Goal: Task Accomplishment & Management: Use online tool/utility

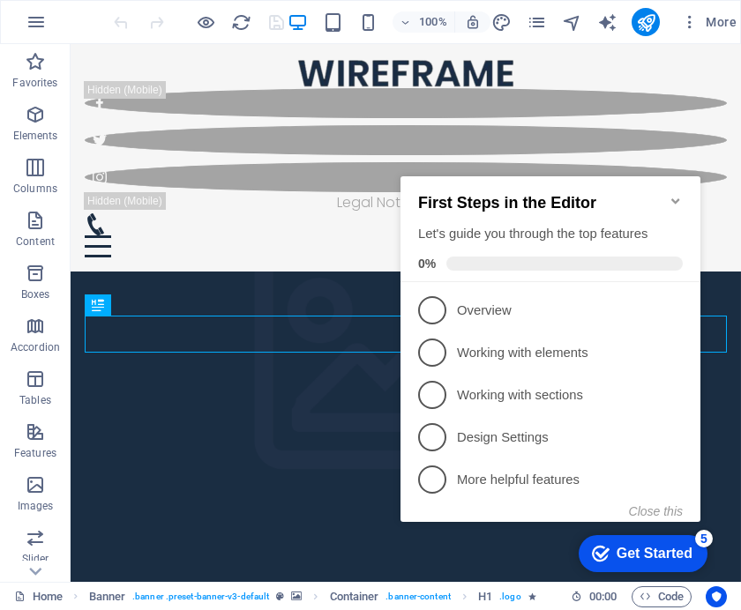
click at [430, 437] on span "4" at bounding box center [432, 437] width 28 height 28
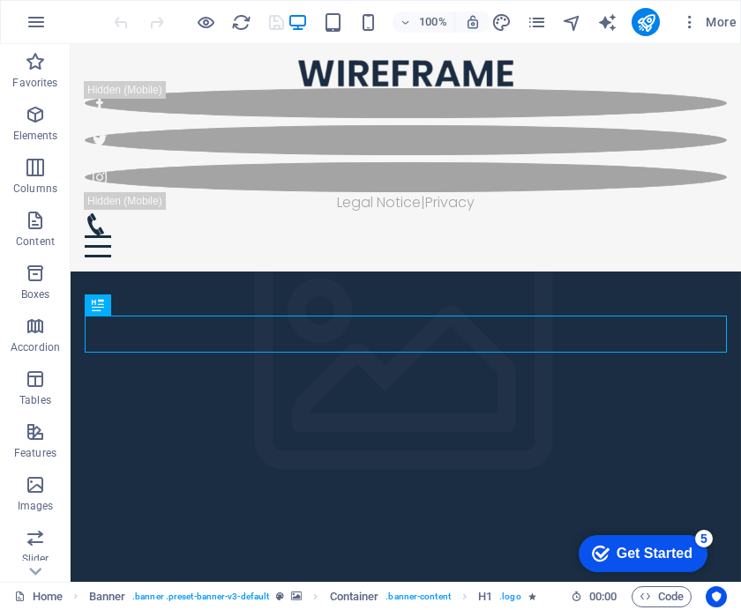
click at [37, 491] on icon "button" at bounding box center [35, 484] width 21 height 21
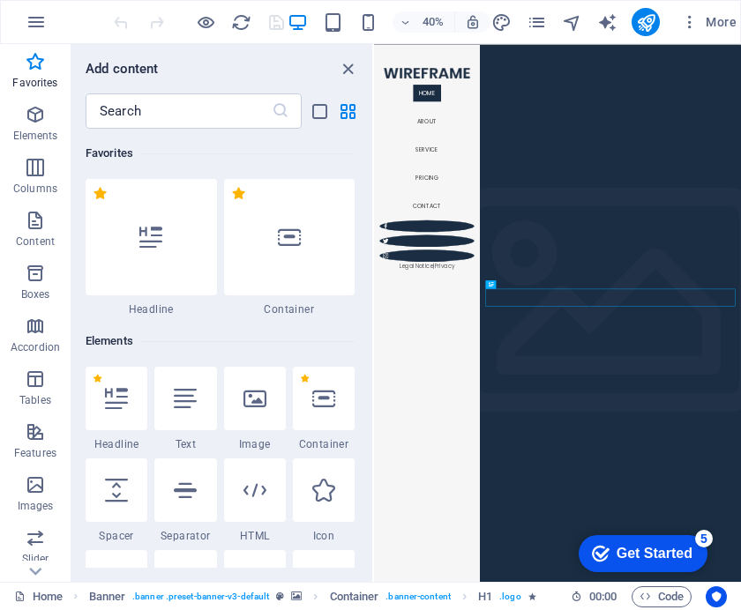
click at [308, 251] on div at bounding box center [289, 237] width 131 height 116
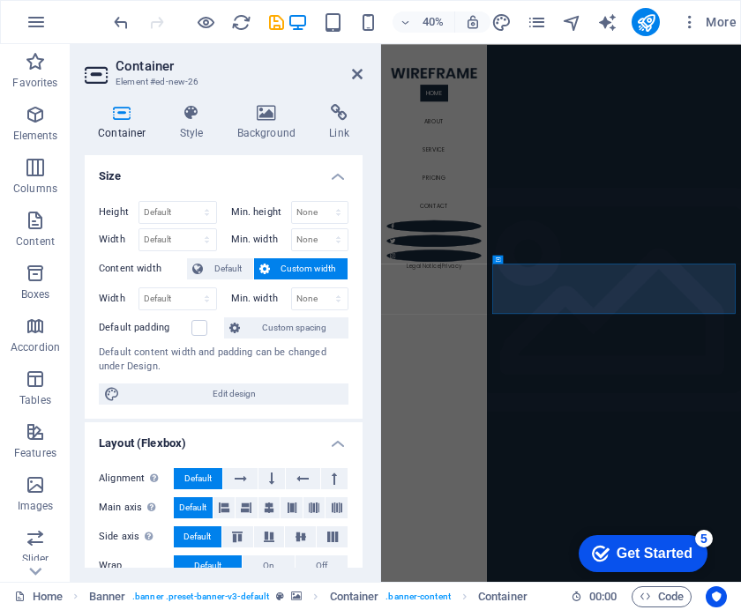
click at [42, 293] on p "Boxes" at bounding box center [35, 295] width 29 height 14
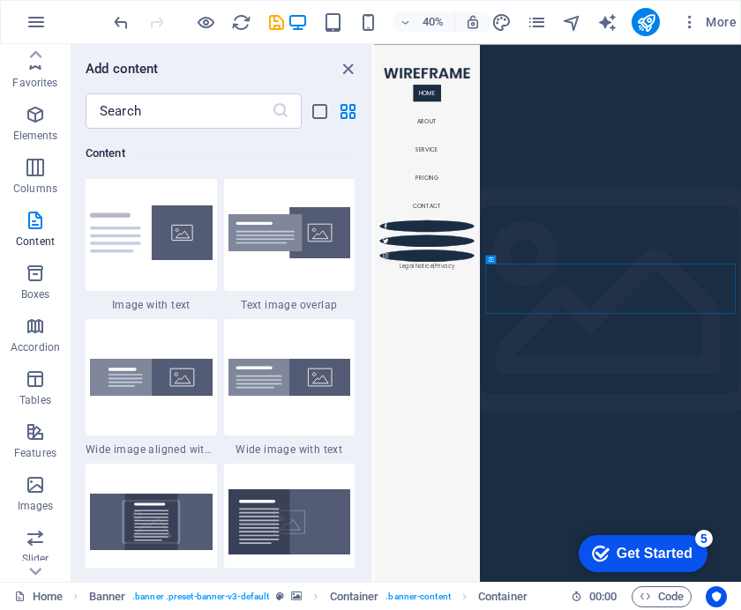
scroll to position [3379, 0]
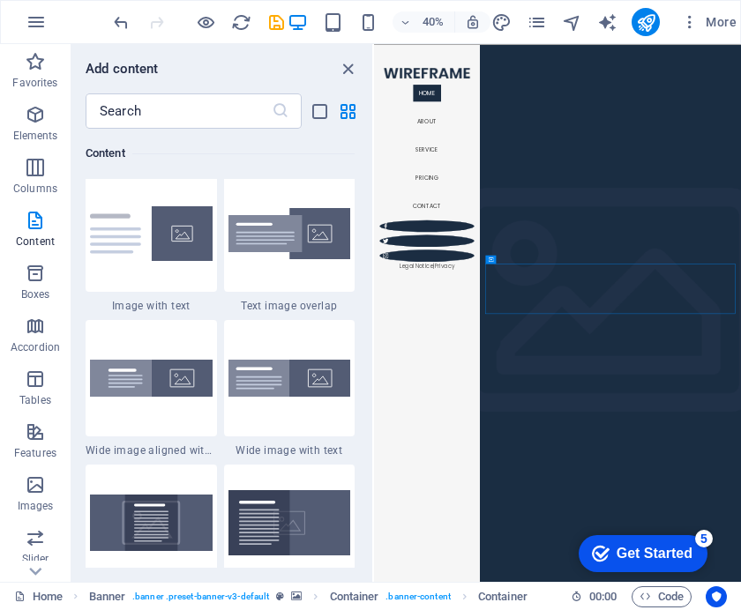
click at [51, 126] on span "Elements" at bounding box center [35, 125] width 71 height 42
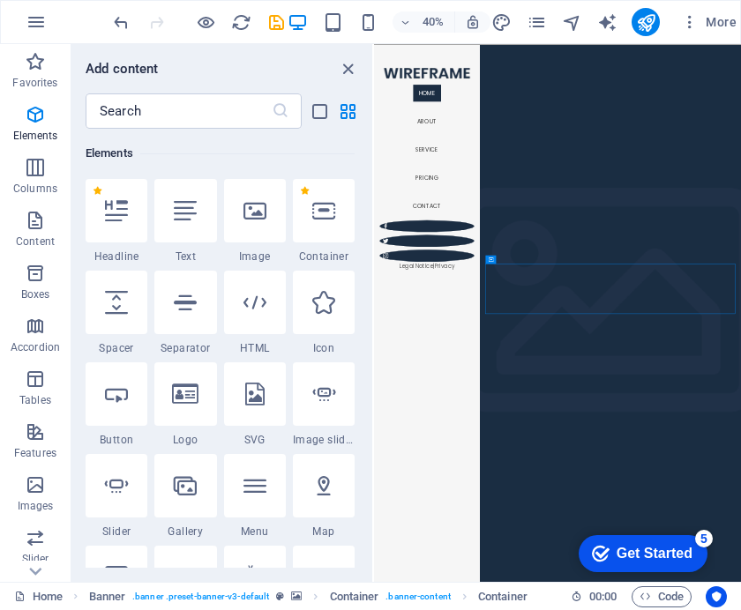
click at [258, 214] on icon at bounding box center [254, 210] width 23 height 23
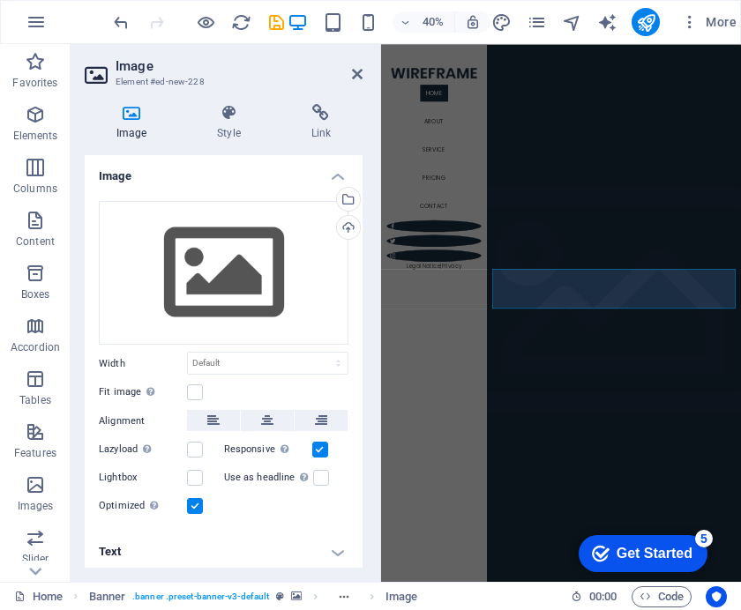
click at [270, 424] on icon at bounding box center [267, 420] width 12 height 21
click at [192, 397] on label at bounding box center [195, 393] width 16 height 16
click at [0, 0] on input "Fit image Automatically fit image to a fixed width and height" at bounding box center [0, 0] width 0 height 0
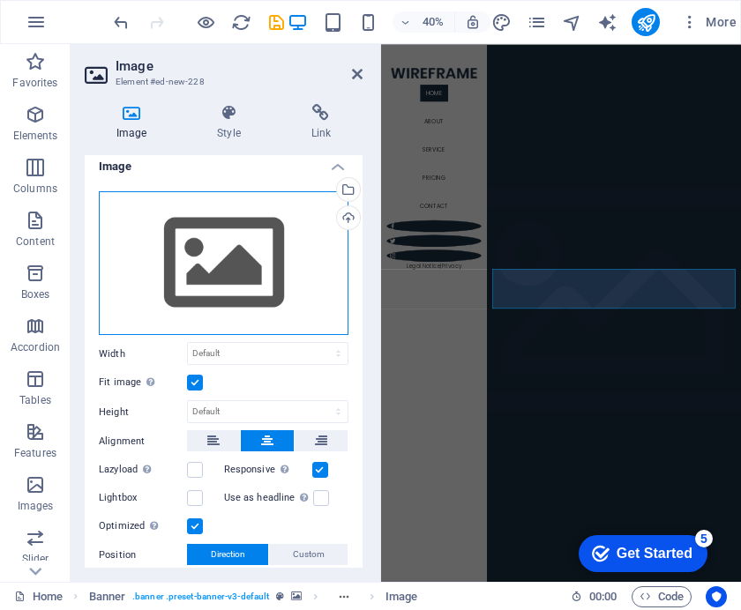
click at [229, 257] on div "Drag files here, click to choose files or select files from Files or our free s…" at bounding box center [224, 263] width 250 height 145
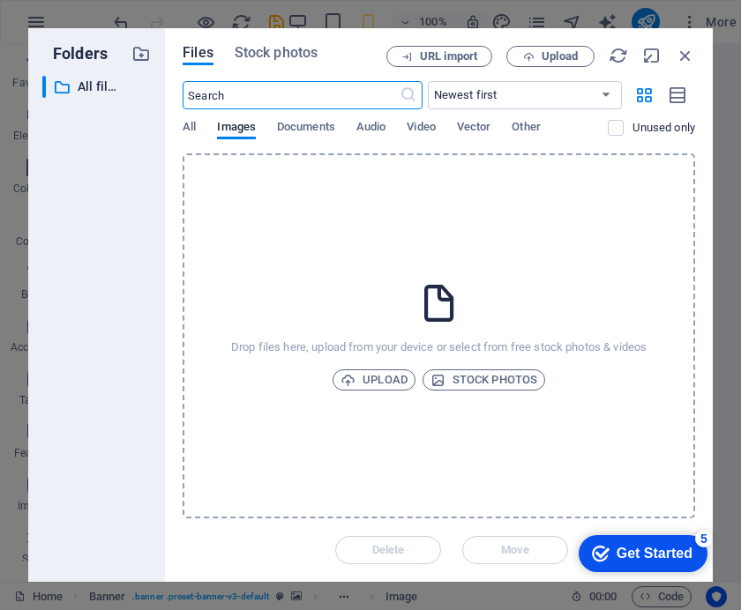
click at [377, 382] on span "Upload" at bounding box center [373, 380] width 67 height 21
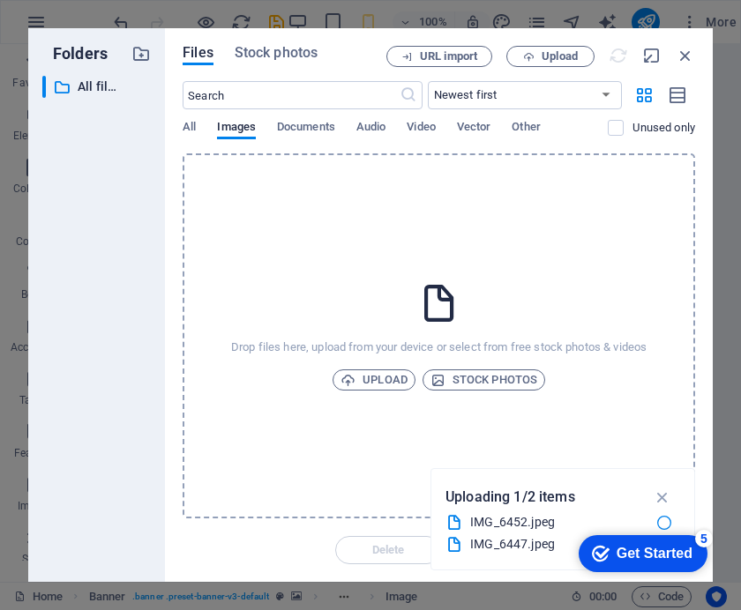
click at [365, 387] on span "Upload" at bounding box center [373, 380] width 67 height 21
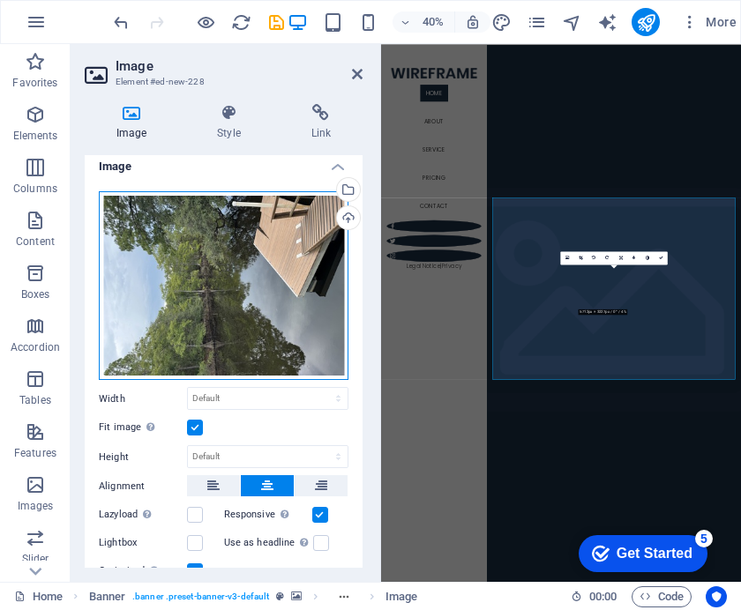
click at [259, 310] on div "Drag files here, click to choose files or select files from Files or our free s…" at bounding box center [224, 286] width 250 height 190
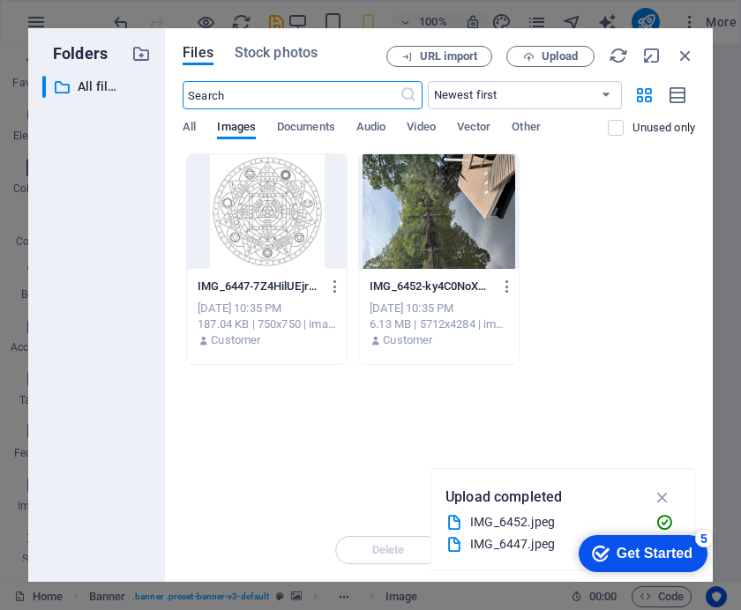
click at [461, 237] on div at bounding box center [439, 211] width 160 height 115
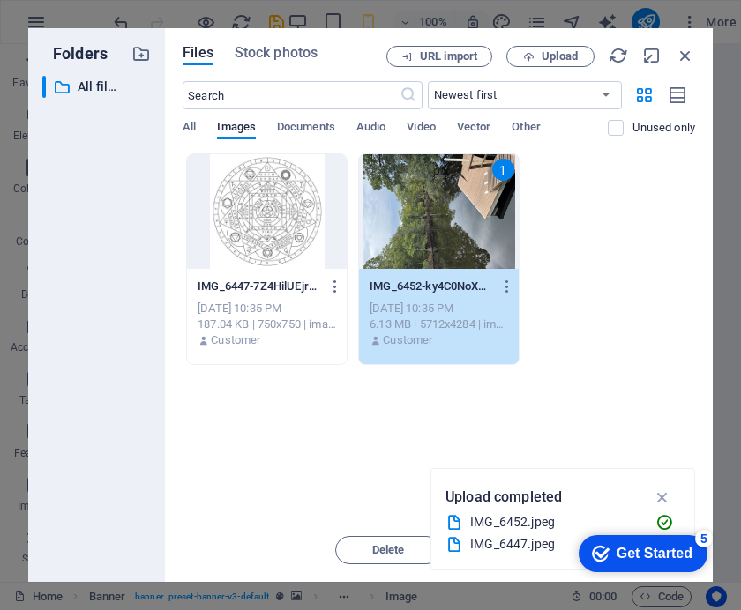
click at [422, 226] on div "1" at bounding box center [439, 211] width 160 height 115
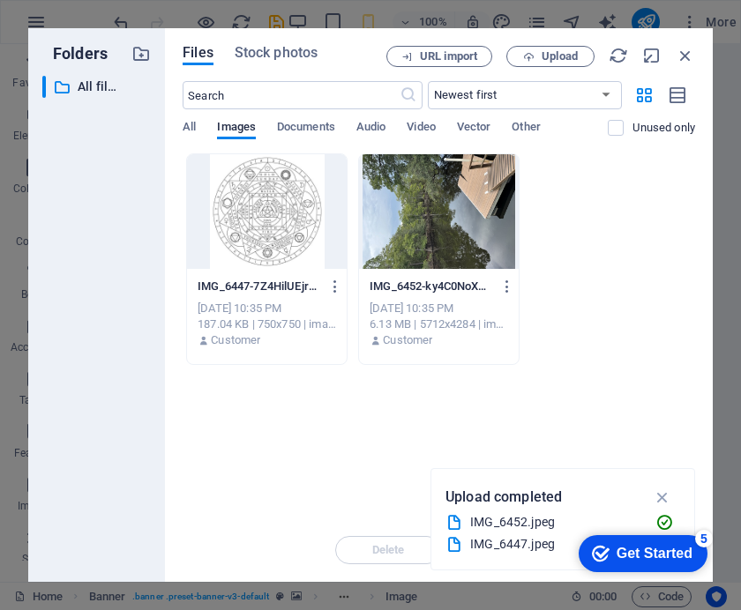
click at [467, 223] on div at bounding box center [439, 211] width 160 height 115
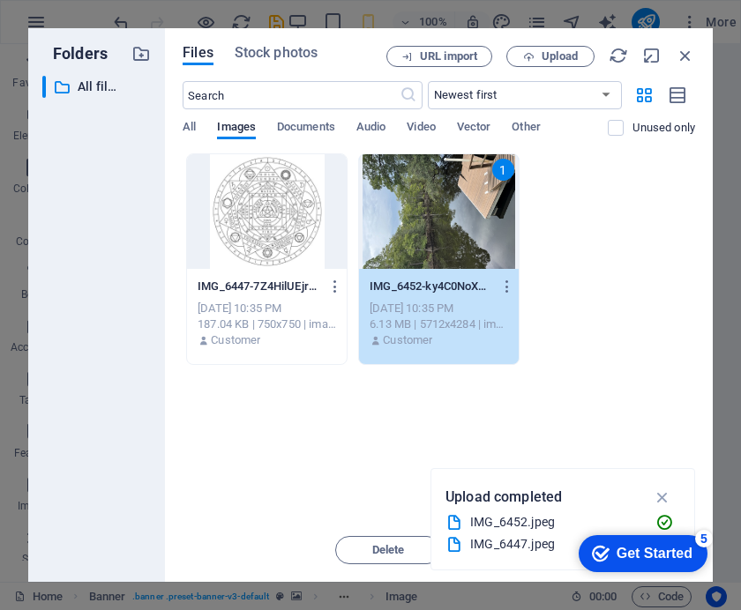
click at [668, 497] on icon "button" at bounding box center [663, 497] width 20 height 19
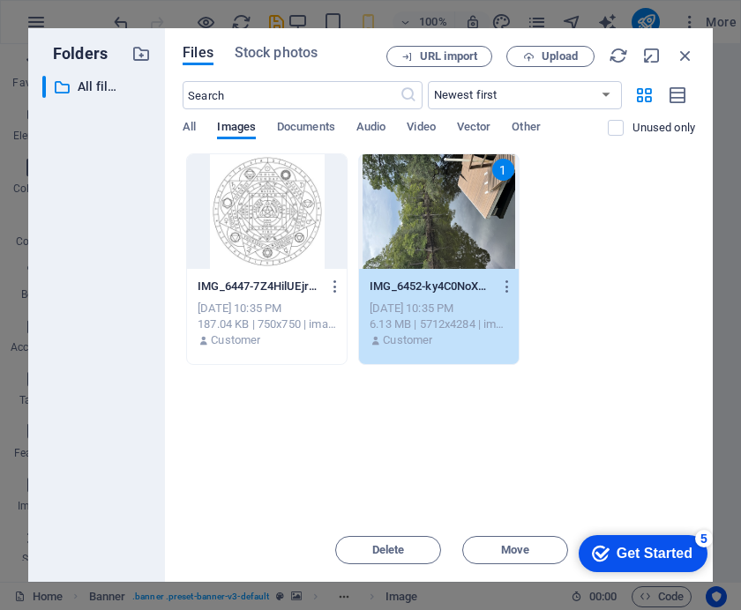
click at [375, 537] on button "Delete" at bounding box center [388, 550] width 106 height 28
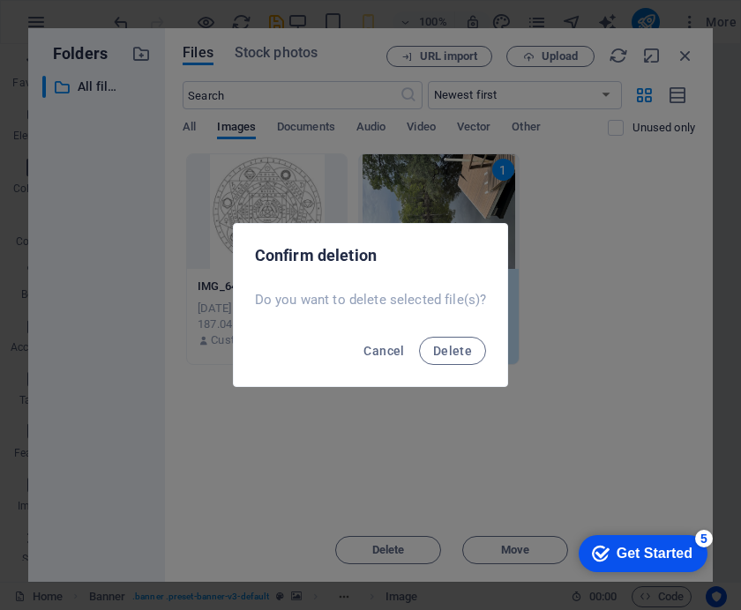
click at [452, 349] on span "Delete" at bounding box center [452, 351] width 39 height 14
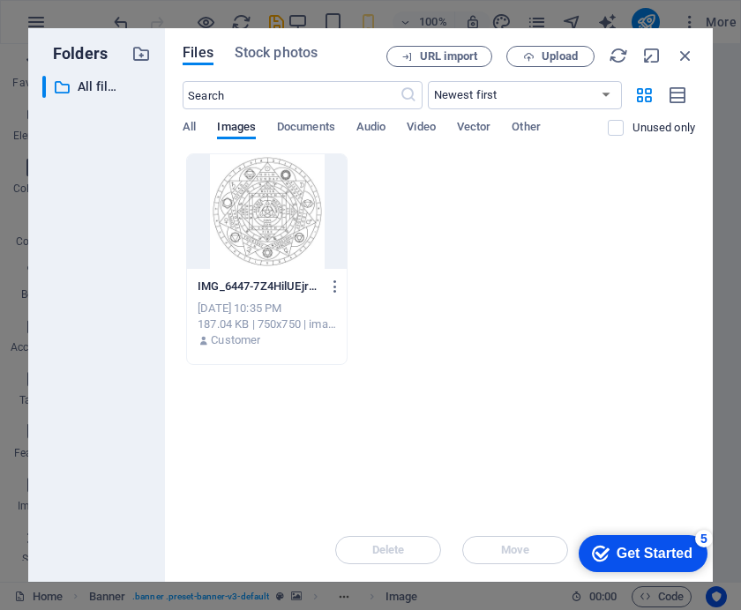
click at [276, 236] on div at bounding box center [267, 211] width 160 height 115
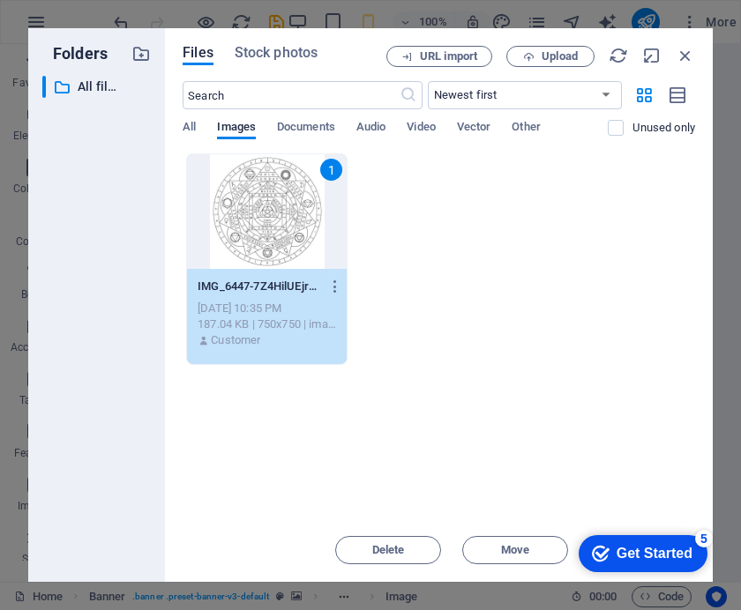
click at [405, 547] on span "Delete" at bounding box center [388, 550] width 90 height 11
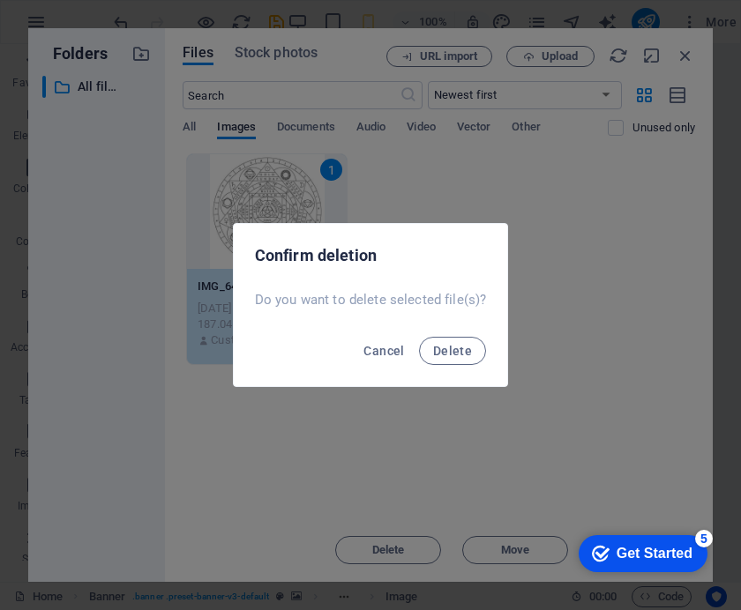
click at [448, 351] on span "Delete" at bounding box center [452, 351] width 39 height 14
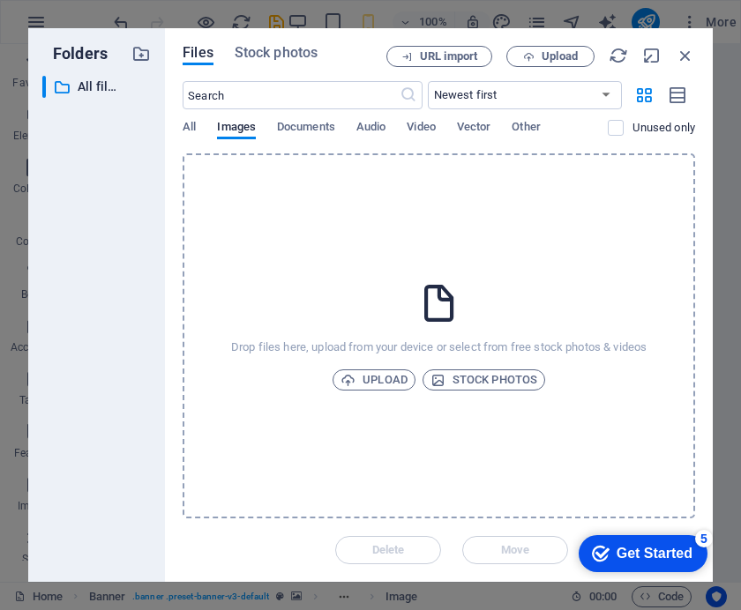
click at [374, 389] on span "Upload" at bounding box center [373, 380] width 67 height 21
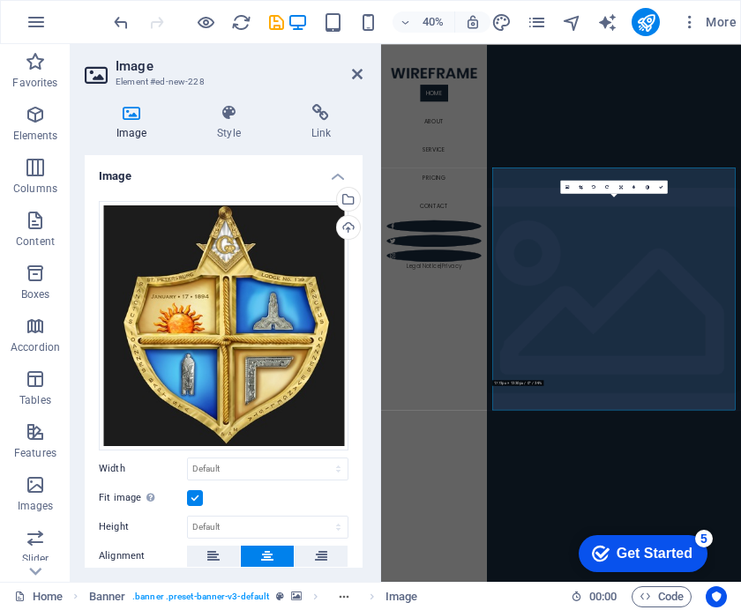
scroll to position [0, 0]
click at [353, 232] on div "Upload" at bounding box center [346, 229] width 26 height 26
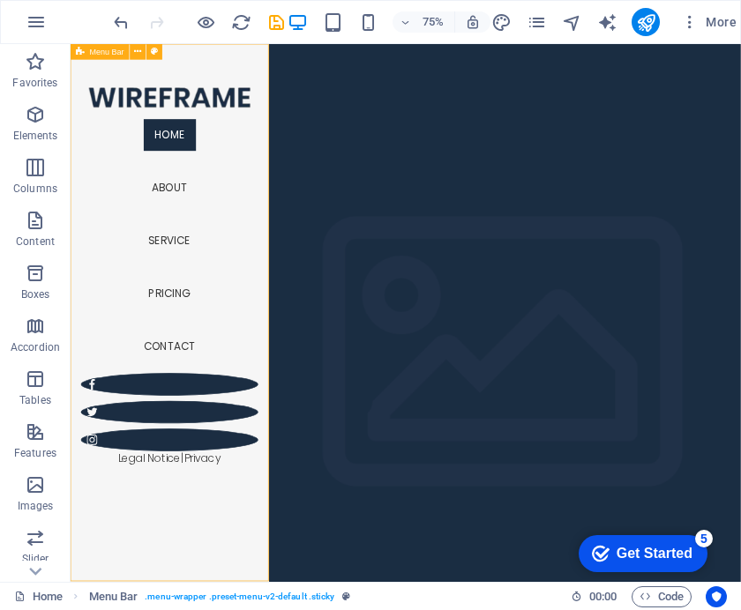
click at [637, 35] on div at bounding box center [645, 22] width 28 height 28
click at [649, 32] on icon "publish" at bounding box center [646, 22] width 20 height 20
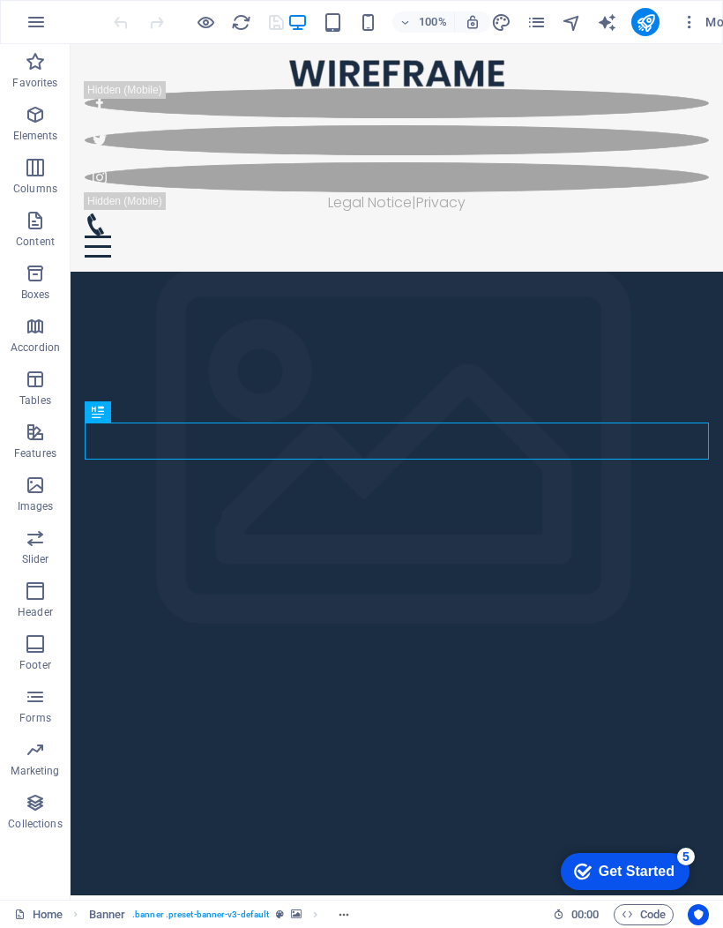
scroll to position [62, 0]
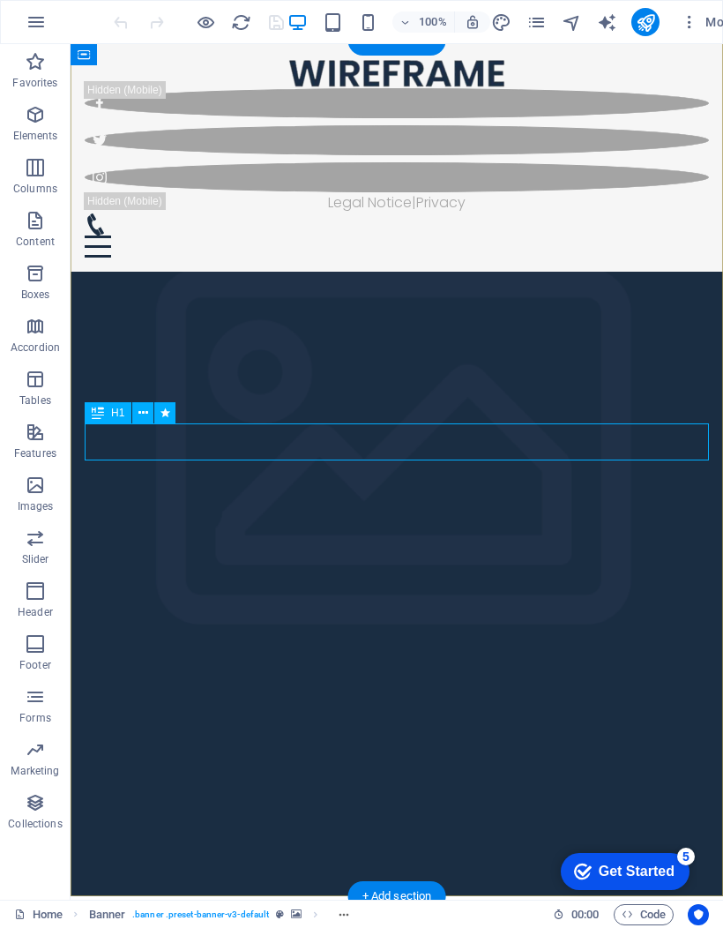
click at [624, 868] on div "Get Started" at bounding box center [637, 871] width 76 height 16
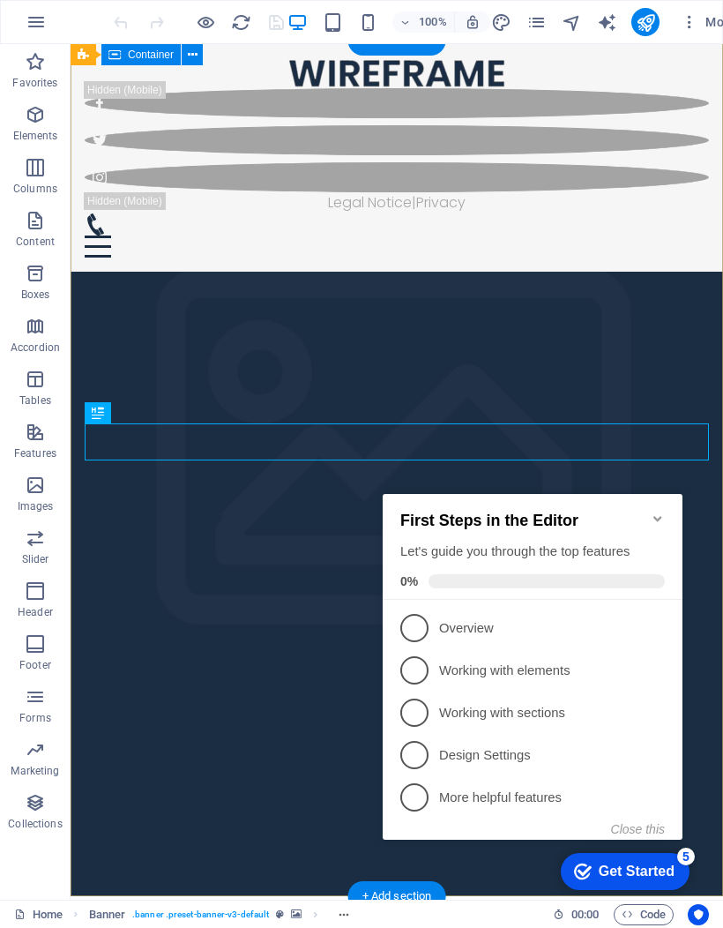
click at [416, 629] on span "1" at bounding box center [414, 628] width 28 height 28
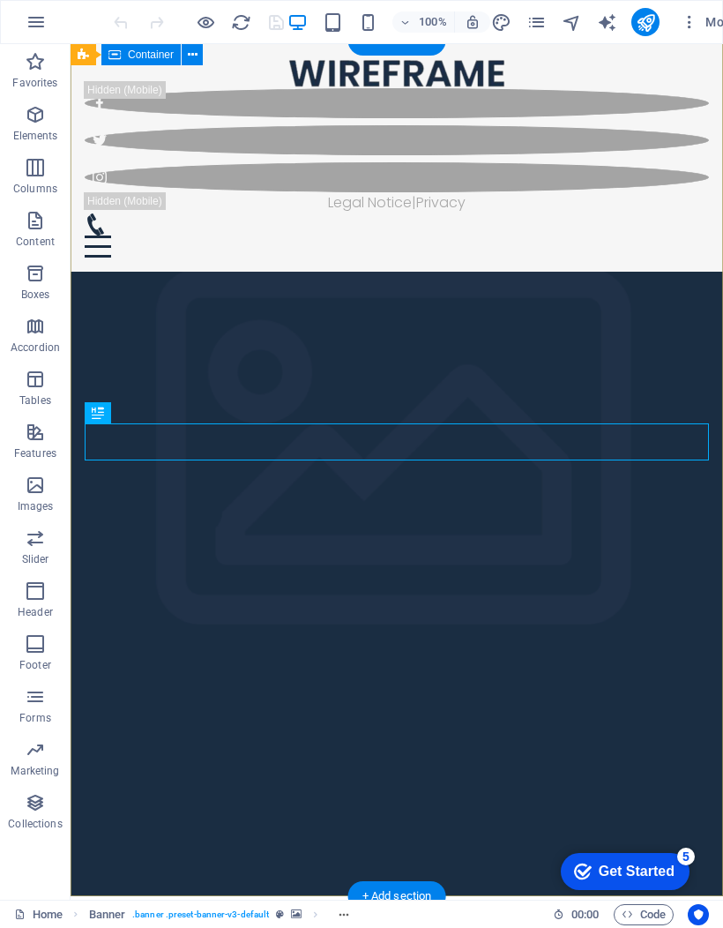
scroll to position [0, 0]
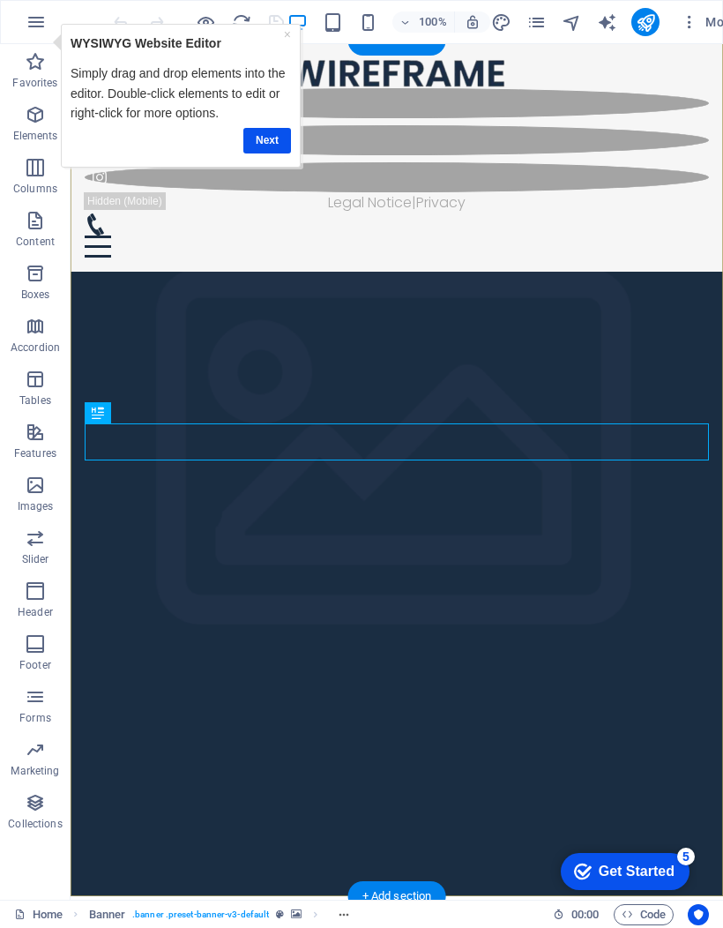
click at [260, 141] on link "Next" at bounding box center [267, 141] width 48 height 26
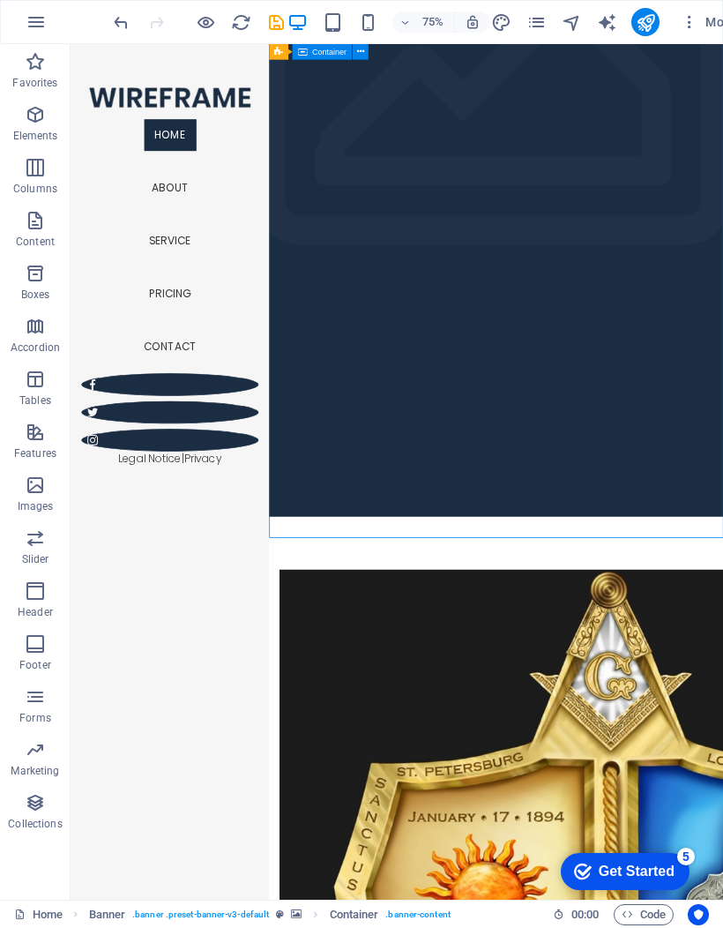
scroll to position [527, 0]
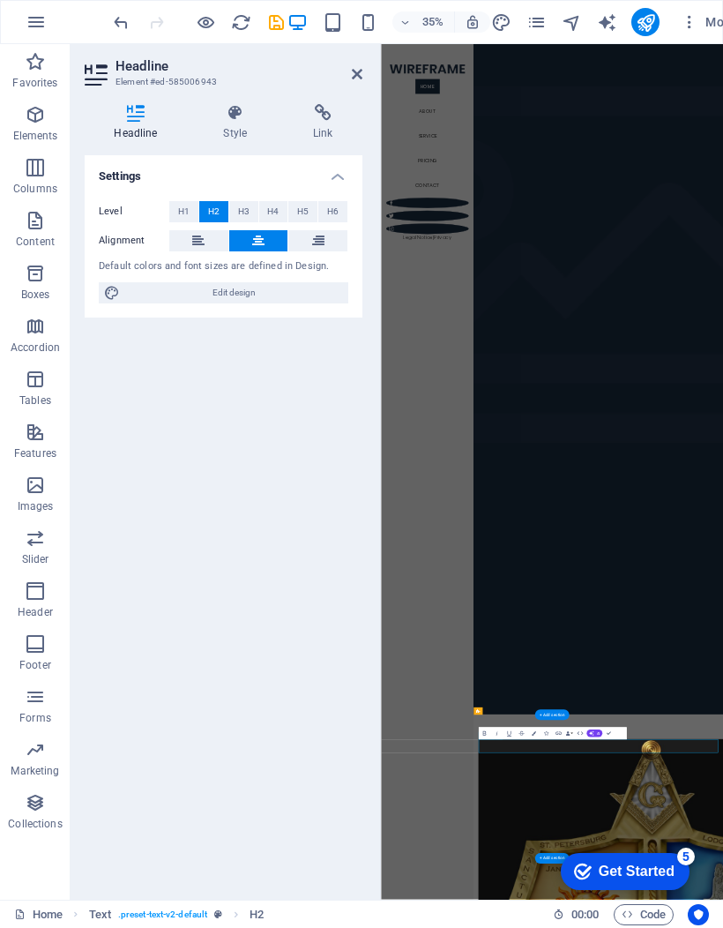
click at [271, 297] on span "Edit design" at bounding box center [234, 292] width 218 height 21
select select "px"
select select "300"
select select "px"
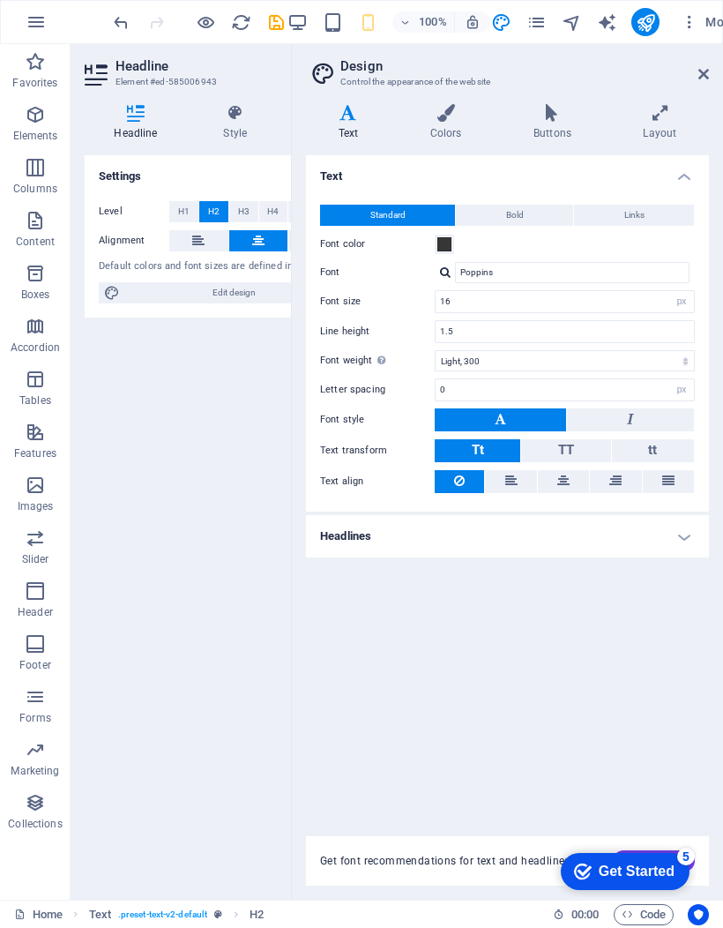
click at [690, 543] on h4 "Headlines" at bounding box center [507, 536] width 403 height 42
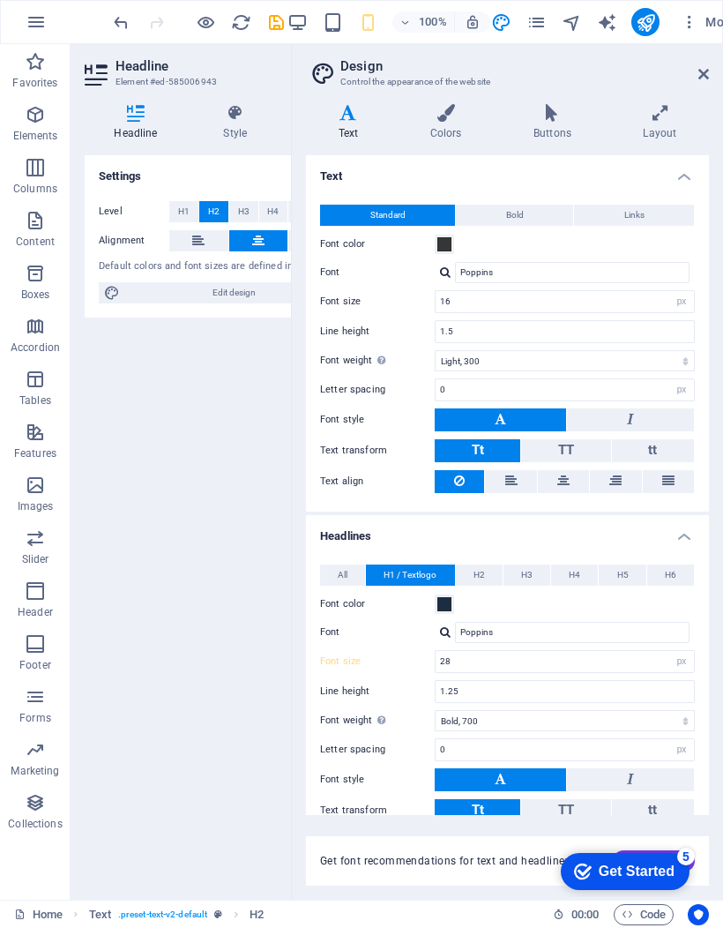
click at [708, 627] on div "All H1 / Textlogo H2 H3 H4 H5 H6 Font color Font Poppins Line height 1.25 Font …" at bounding box center [508, 739] width 410 height 385
click at [664, 118] on icon at bounding box center [660, 113] width 98 height 18
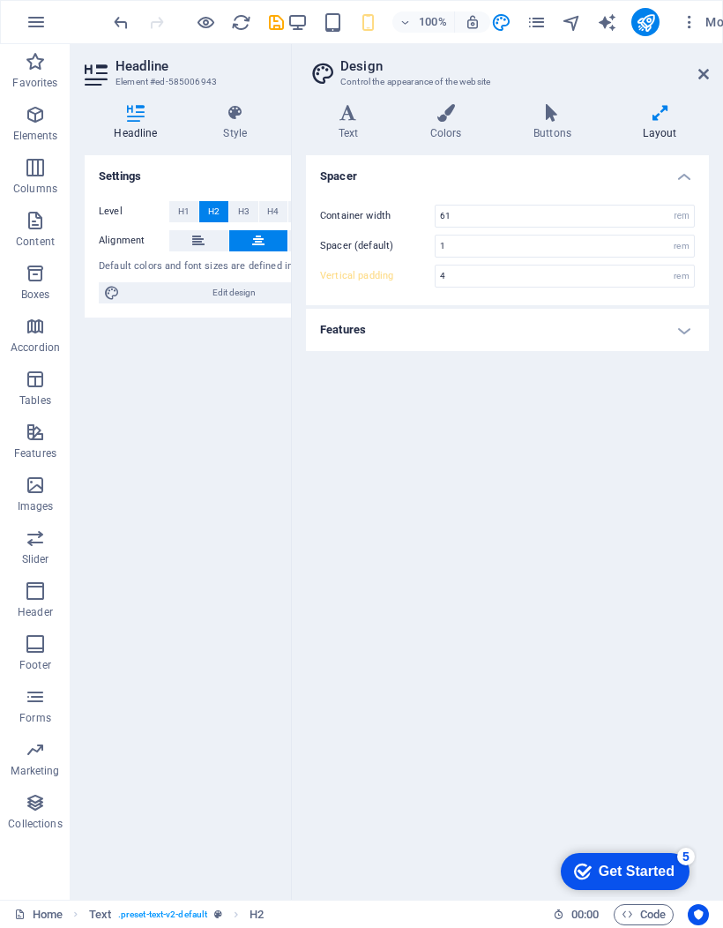
click at [691, 341] on h4 "Features" at bounding box center [507, 330] width 403 height 42
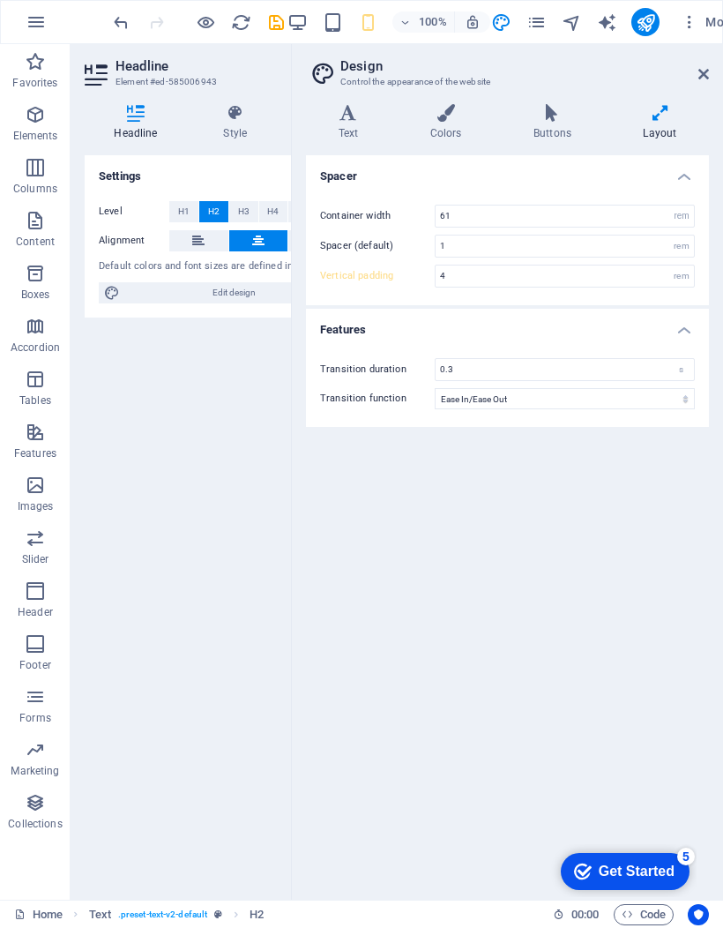
click at [691, 343] on div "Transition duration 0.3 s Transition function Ease Ease In Ease Out Ease In/Eas…" at bounding box center [508, 383] width 410 height 86
click at [683, 177] on h4 "Spacer" at bounding box center [507, 171] width 403 height 32
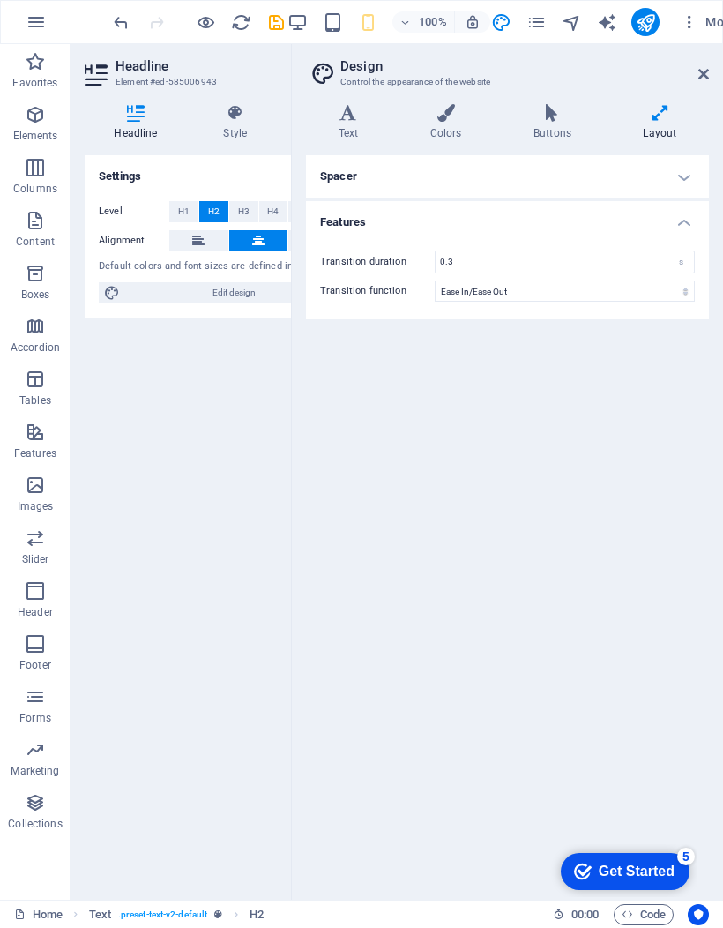
click at [690, 227] on h4 "Features" at bounding box center [507, 217] width 403 height 32
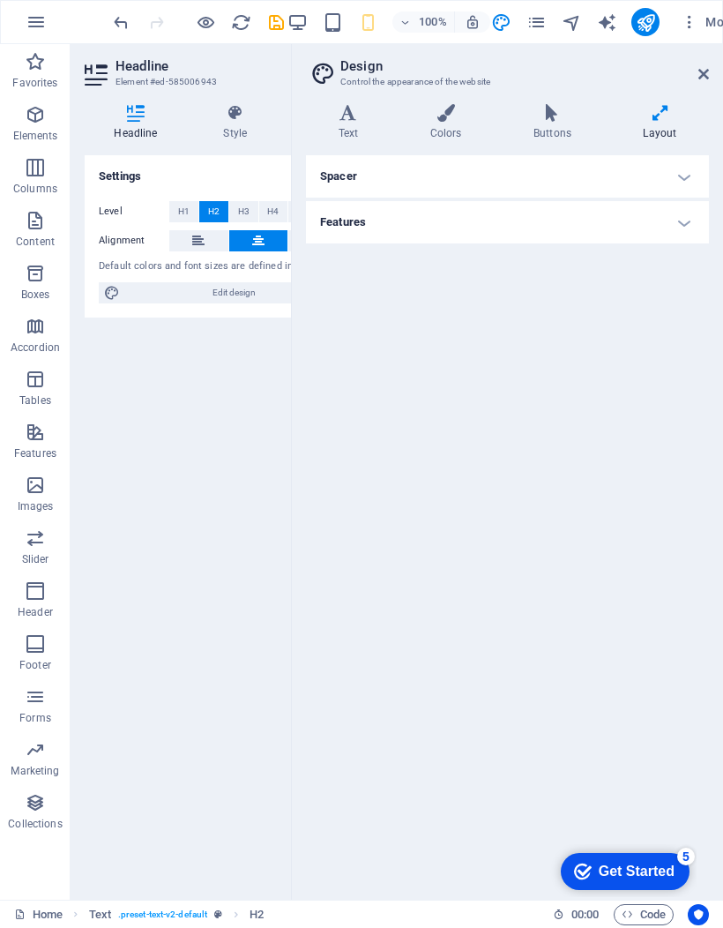
click at [234, 107] on icon at bounding box center [235, 113] width 83 height 18
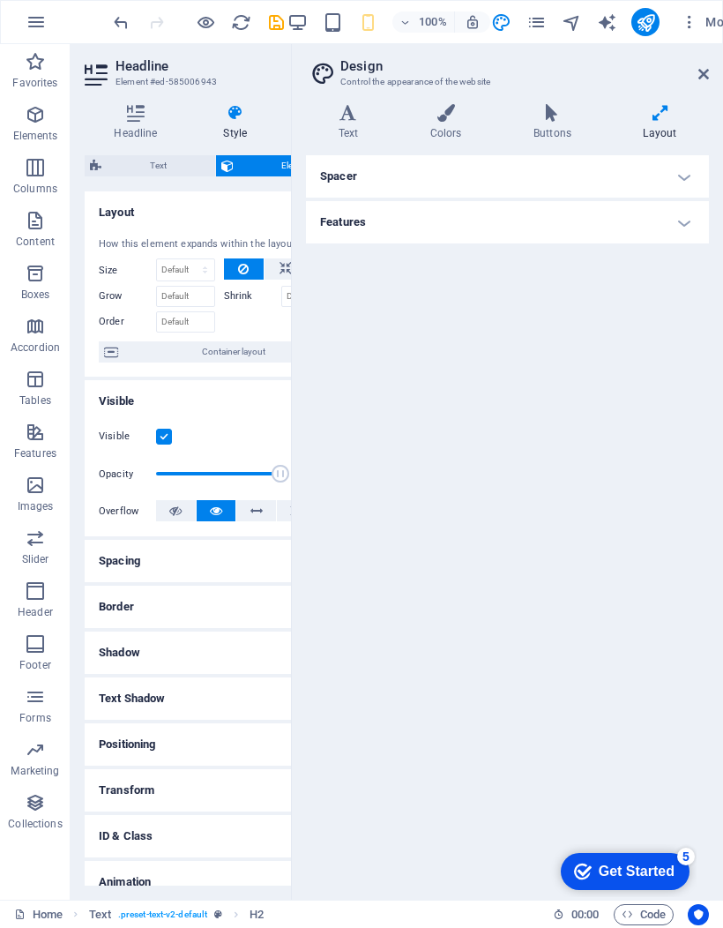
click at [583, 542] on div "Spacer Container width 61 rem px Spacer (default) 1 rem Vertical padding 4 rem …" at bounding box center [507, 520] width 403 height 730
click at [585, 542] on div "Spacer Container width 61 rem px Spacer (default) 1 rem Vertical padding 4 rem …" at bounding box center [507, 520] width 403 height 730
click at [702, 79] on icon at bounding box center [703, 74] width 11 height 14
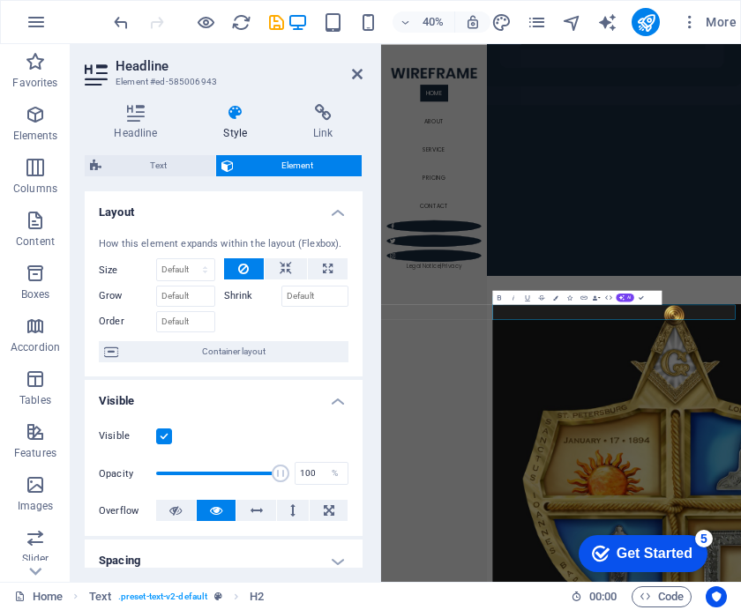
scroll to position [767, 0]
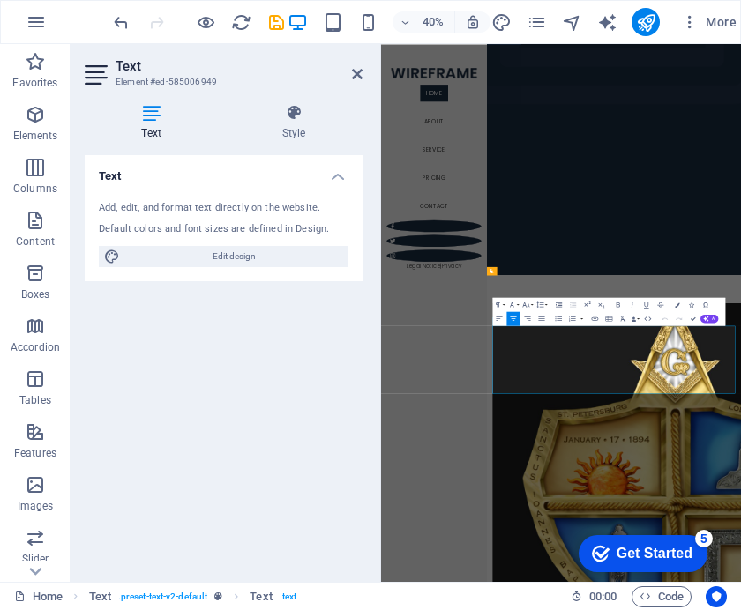
click at [301, 253] on span "Edit design" at bounding box center [234, 256] width 218 height 21
select select "px"
select select "300"
select select "px"
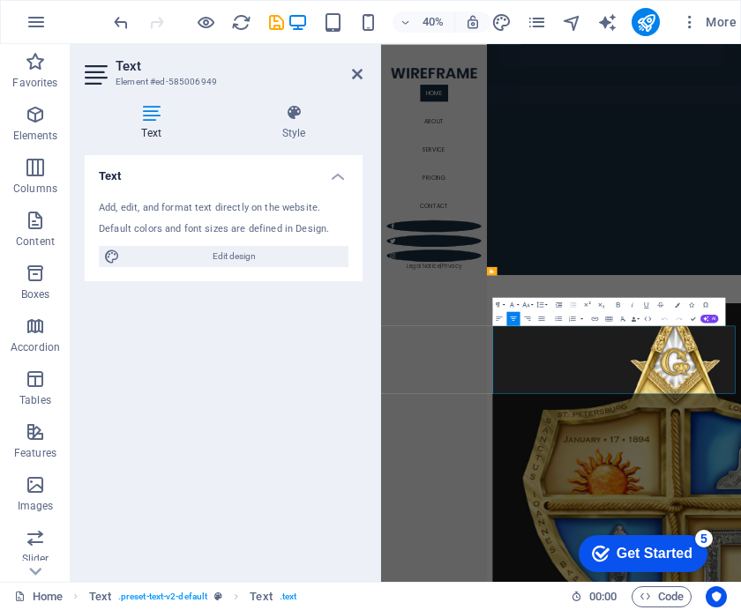
select select "700"
select select "px"
select select "rem"
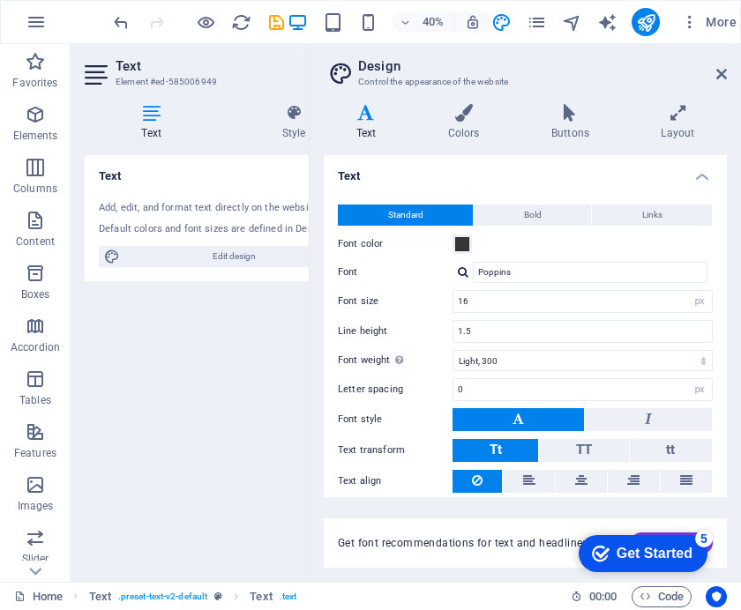
type input "28"
click at [690, 547] on div "Get Started" at bounding box center [654, 554] width 76 height 16
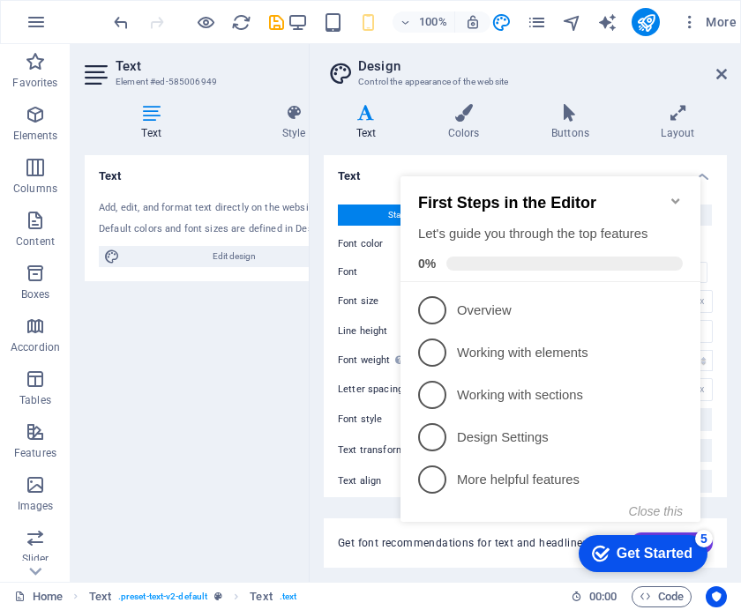
click at [674, 549] on div "Get Started" at bounding box center [654, 554] width 76 height 16
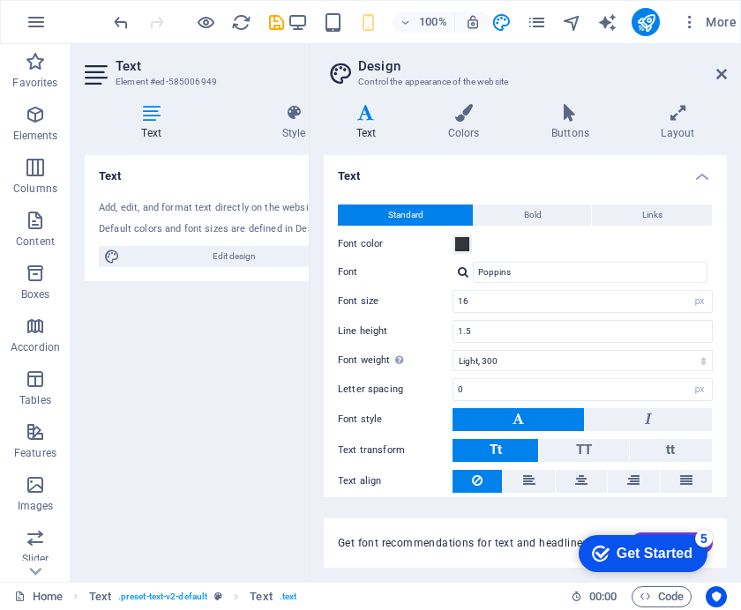
click at [684, 409] on button at bounding box center [648, 419] width 127 height 23
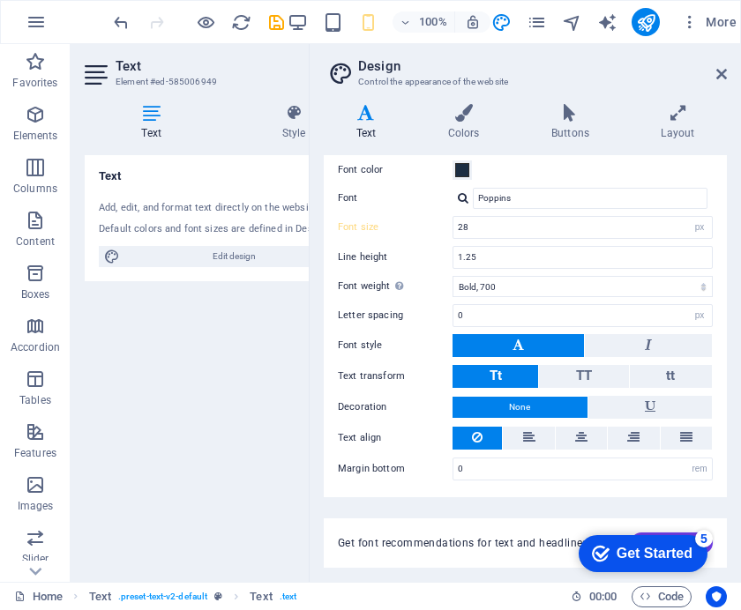
scroll to position [434, 0]
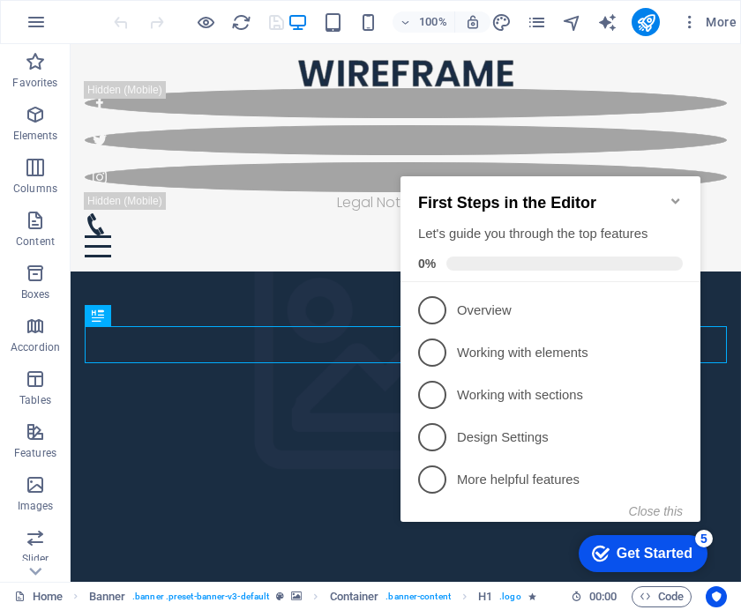
click at [656, 512] on button "Close this" at bounding box center [656, 511] width 54 height 14
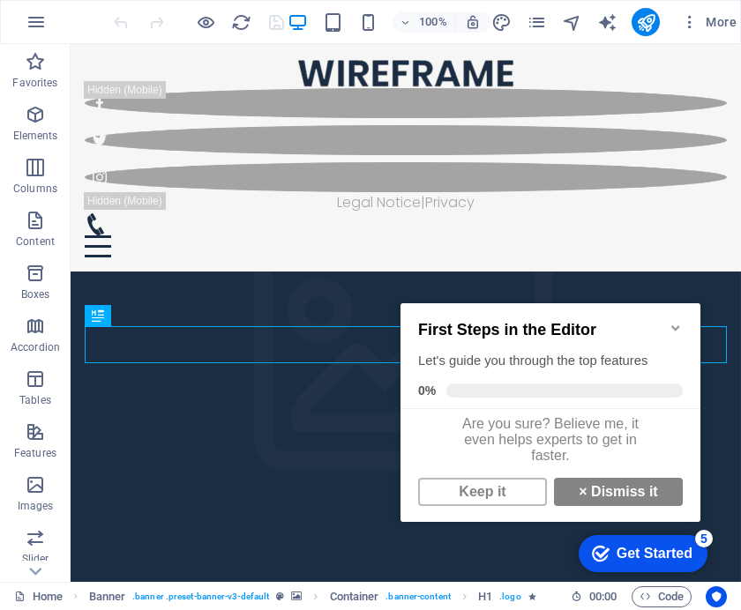
scroll to position [16, 0]
click at [492, 497] on link "Keep it" at bounding box center [482, 492] width 129 height 28
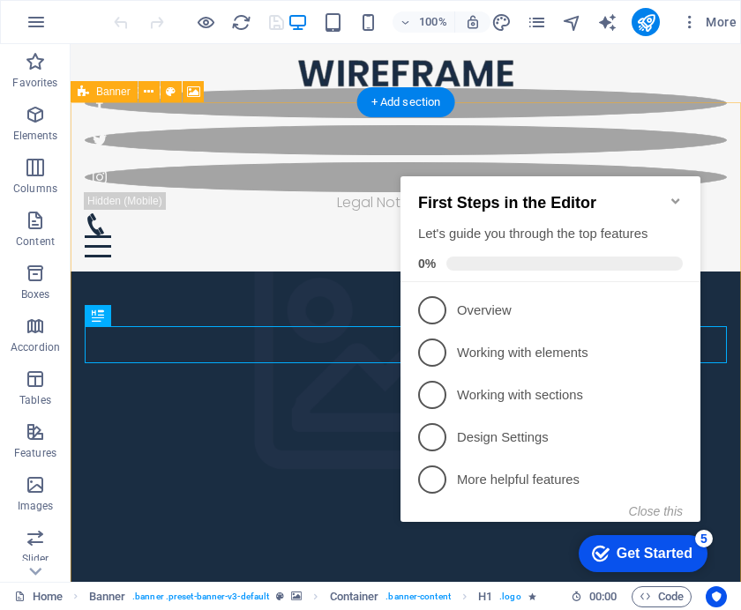
click at [442, 355] on span "2" at bounding box center [432, 353] width 28 height 28
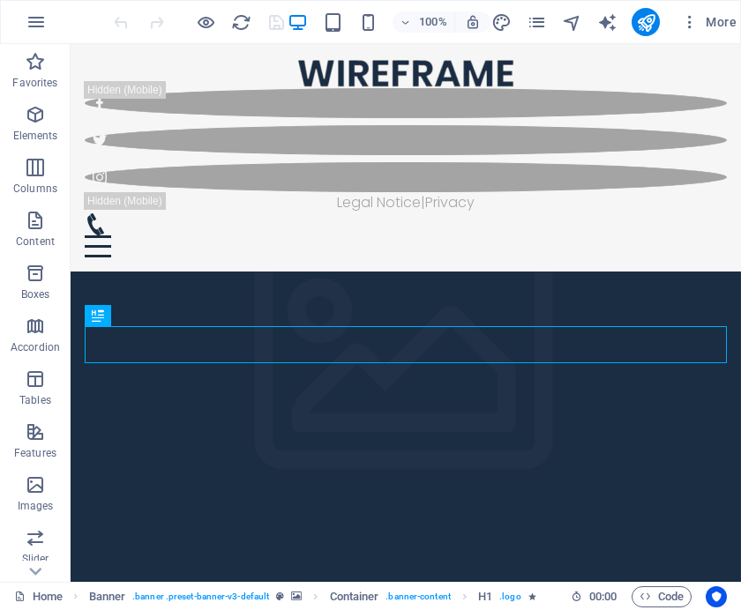
scroll to position [0, 0]
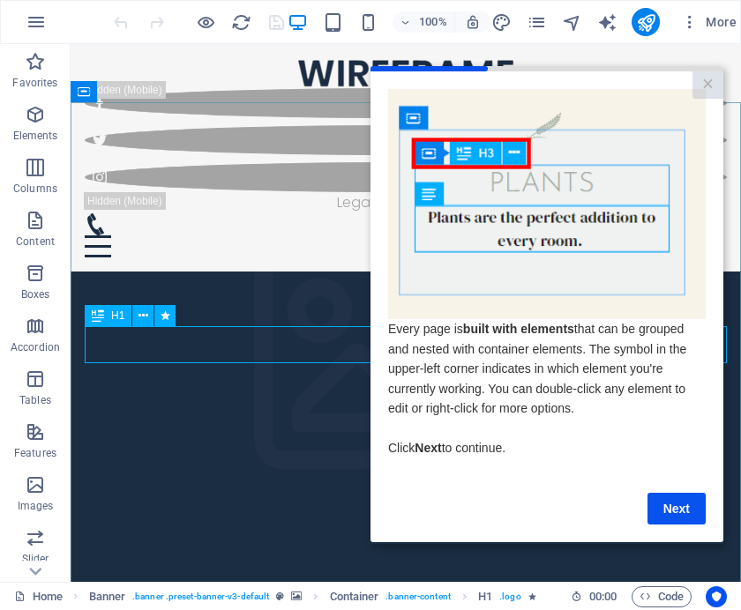
click at [686, 520] on link "Next" at bounding box center [676, 509] width 58 height 32
